Goal: Task Accomplishment & Management: Manage account settings

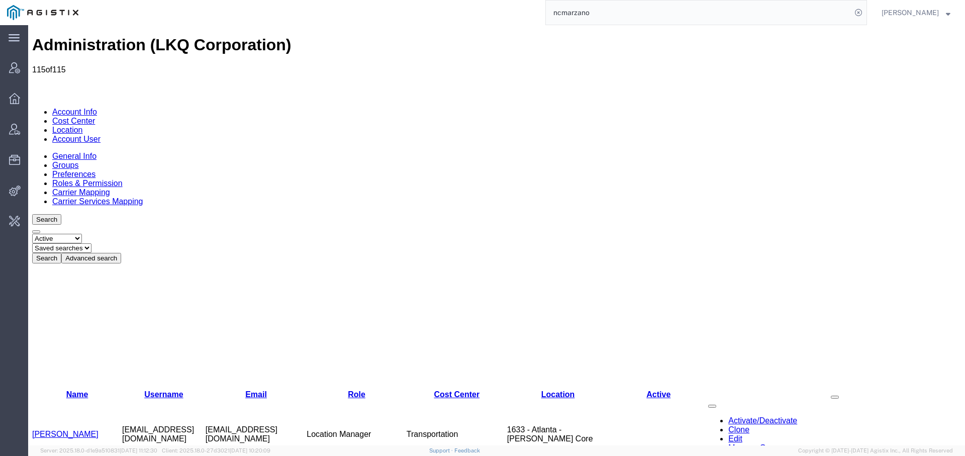
click at [83, 126] on link "Location" at bounding box center [67, 130] width 31 height 9
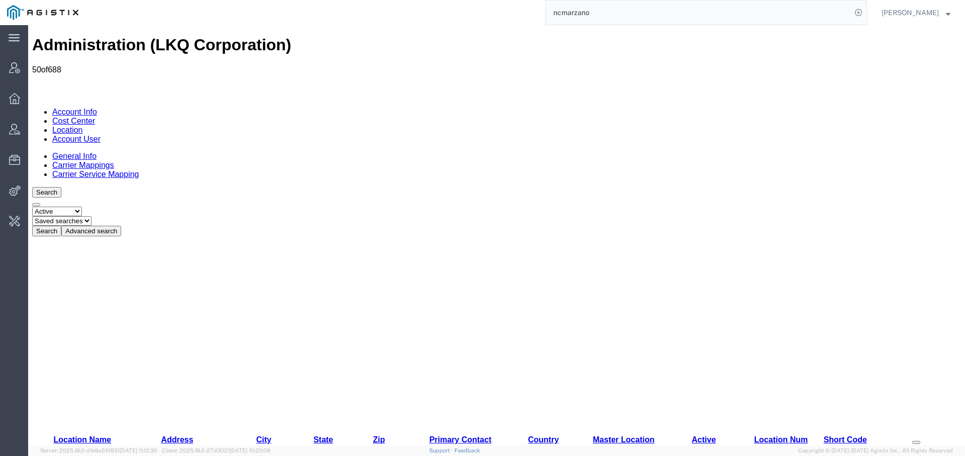
click at [101, 135] on link "Account User" at bounding box center [76, 139] width 48 height 9
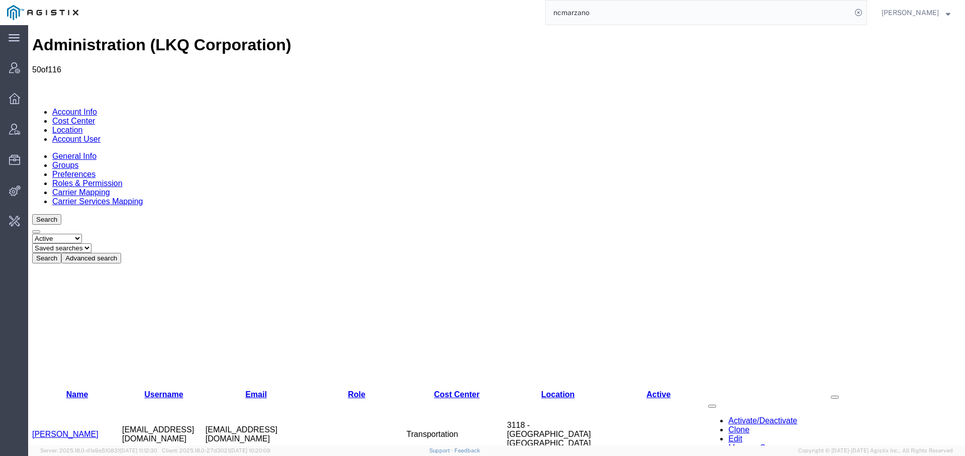
click at [62, 430] on link "[PERSON_NAME]" at bounding box center [65, 434] width 66 height 9
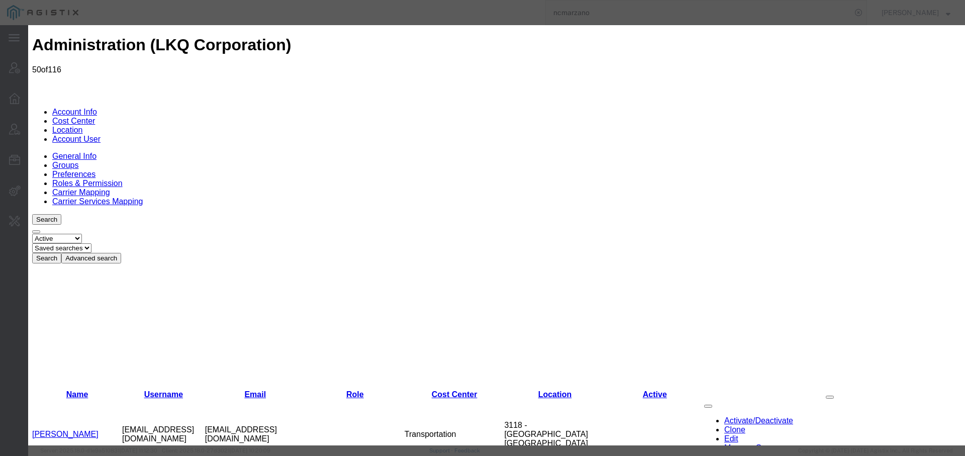
select select "COSTCENTER"
select select
select select "4"
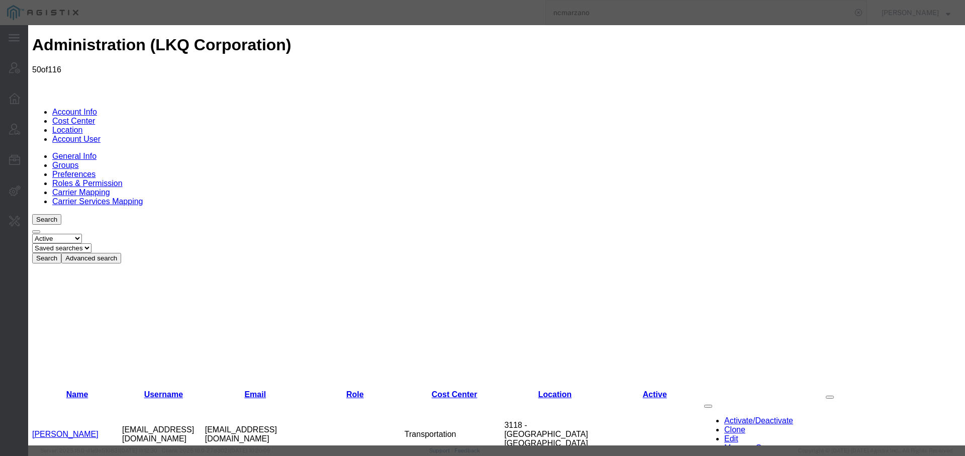
select select
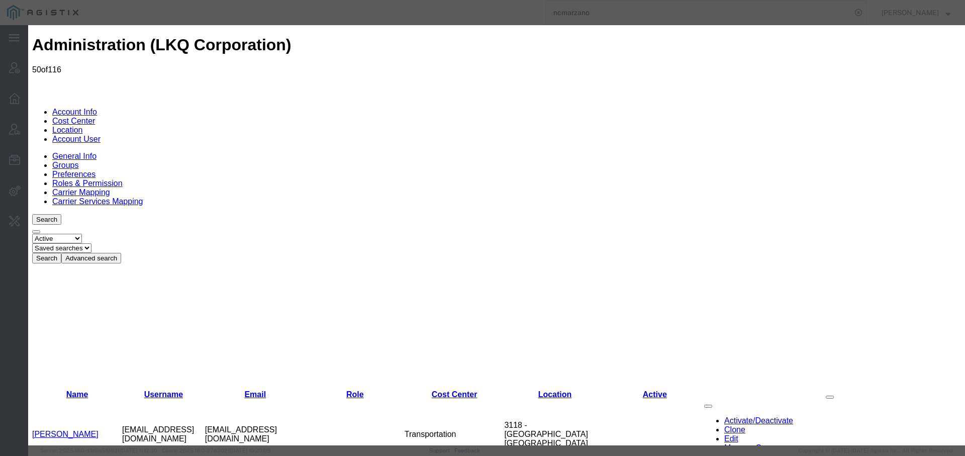
select select "COSTCENTER"
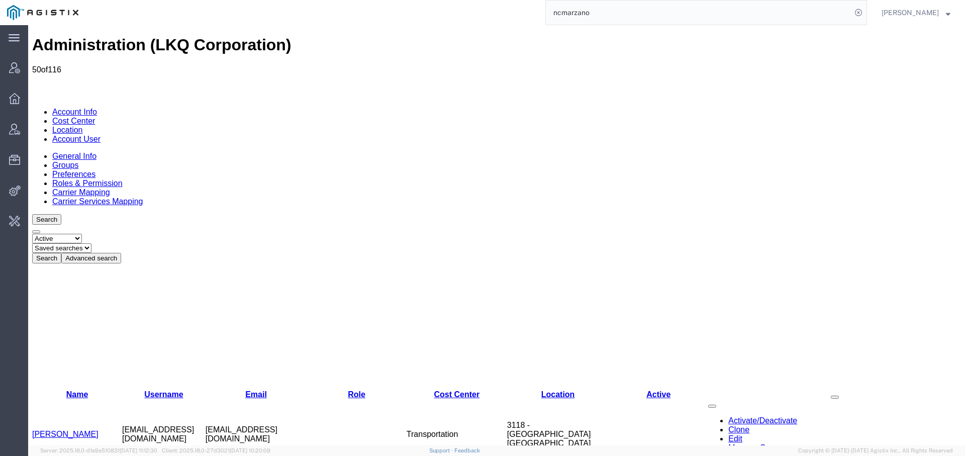
click at [78, 430] on link "[PERSON_NAME]" at bounding box center [65, 434] width 66 height 9
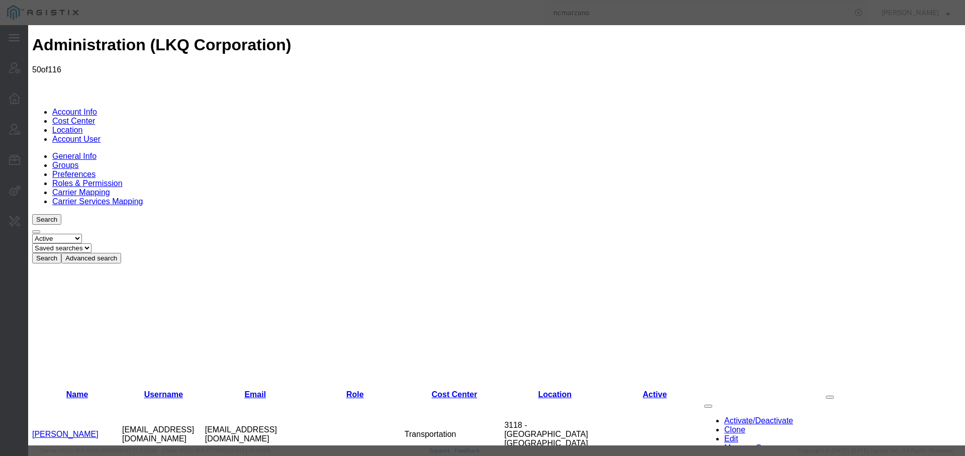
select select "COSTCENTER"
select select
select select "4"
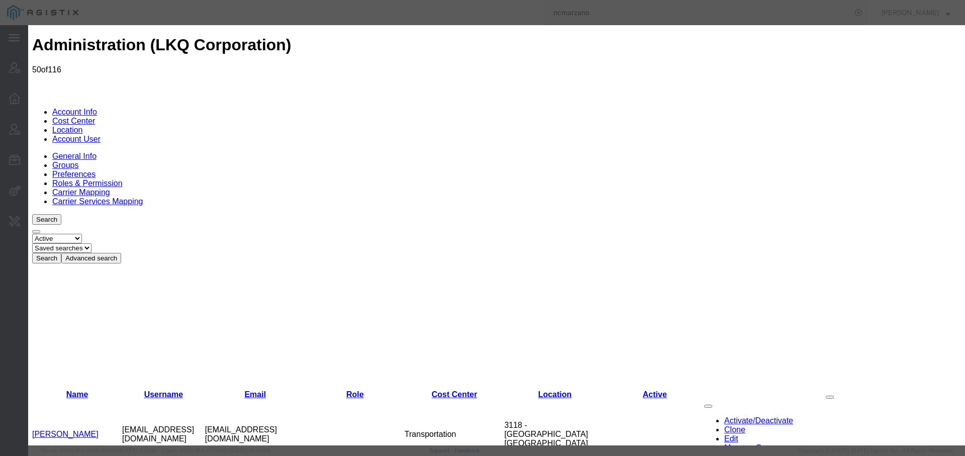
select select "COSTCENTER"
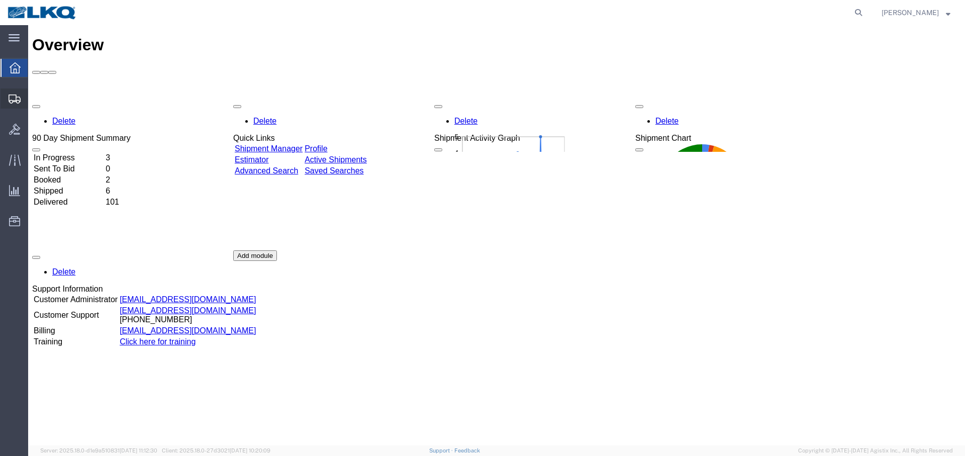
click at [18, 99] on icon at bounding box center [15, 99] width 12 height 9
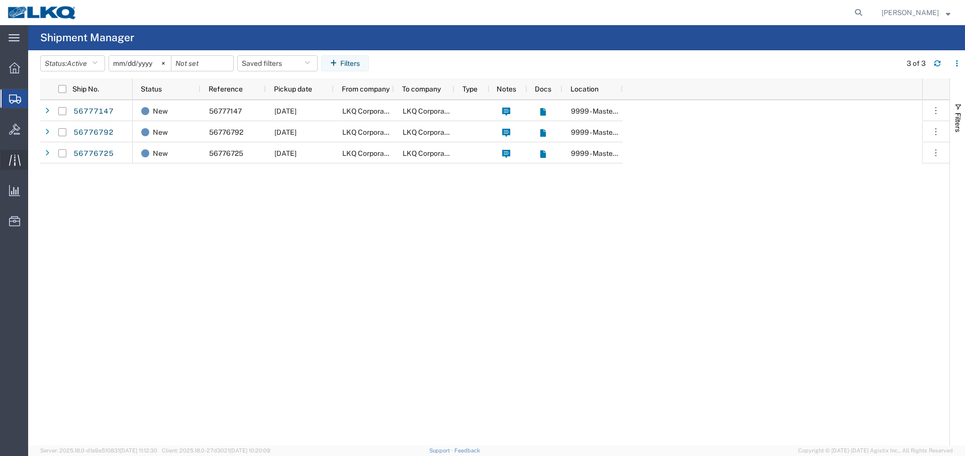
click at [12, 156] on icon at bounding box center [15, 160] width 12 height 12
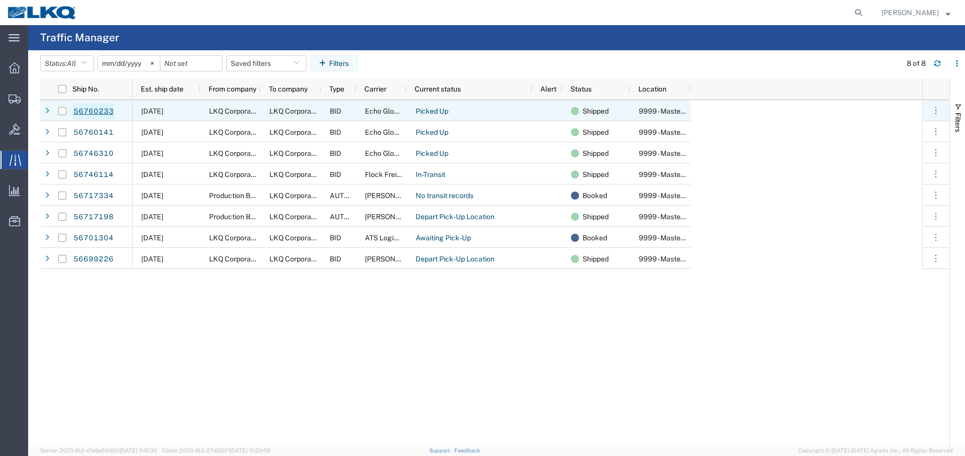
click at [99, 106] on link "56760233" at bounding box center [93, 112] width 41 height 16
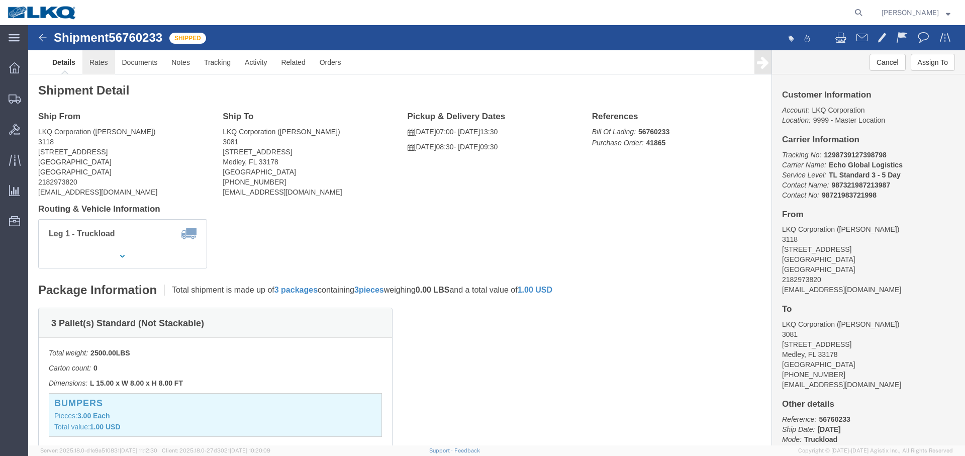
click link "Rates"
